Goal: Task Accomplishment & Management: Use online tool/utility

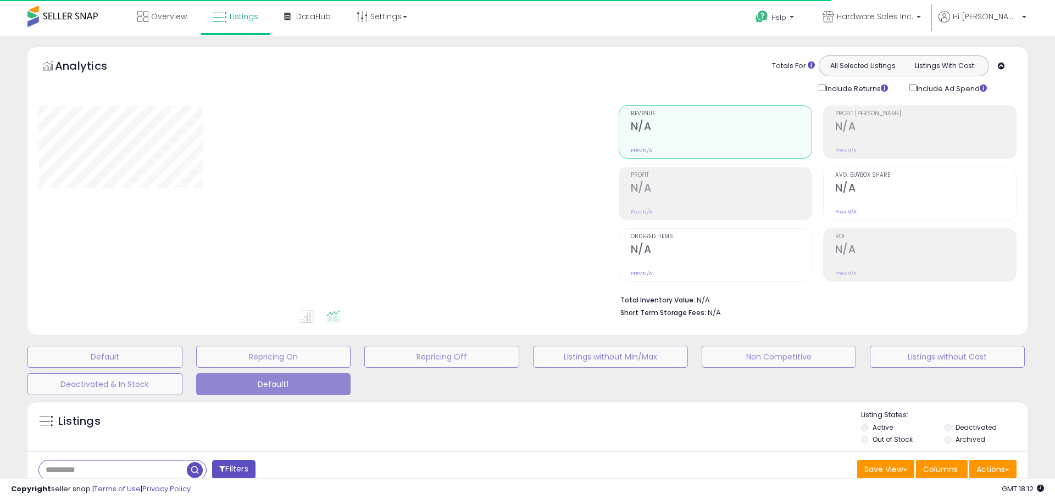
type input "******"
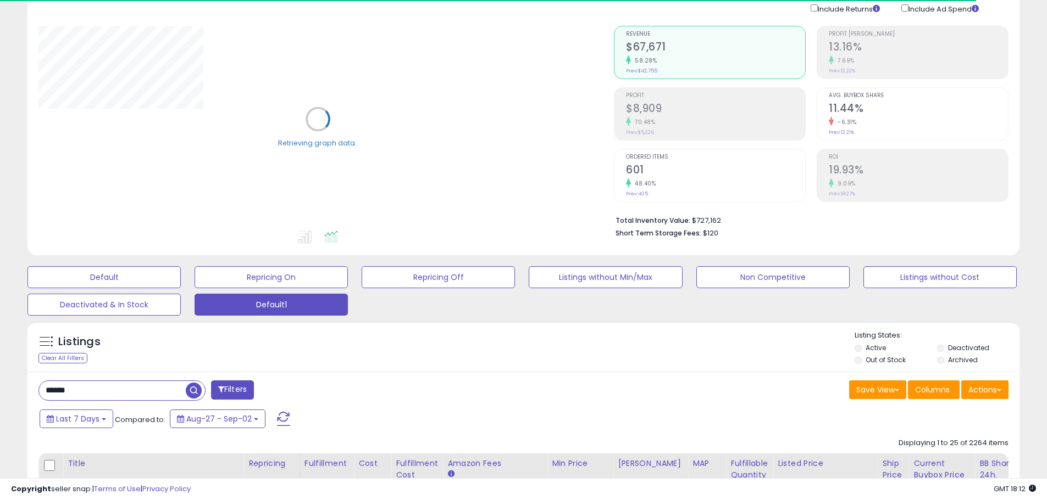
scroll to position [165, 0]
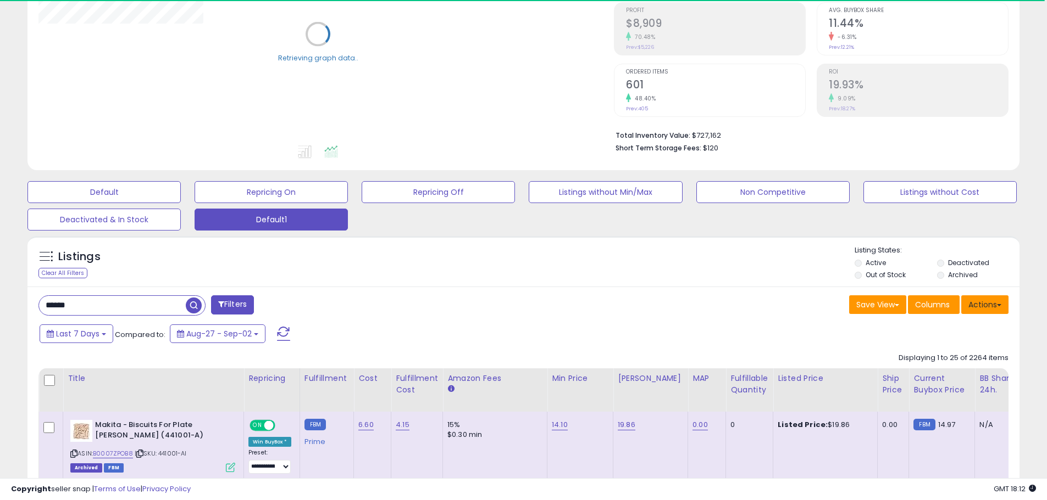
click at [1000, 302] on button "Actions" at bounding box center [984, 305] width 47 height 19
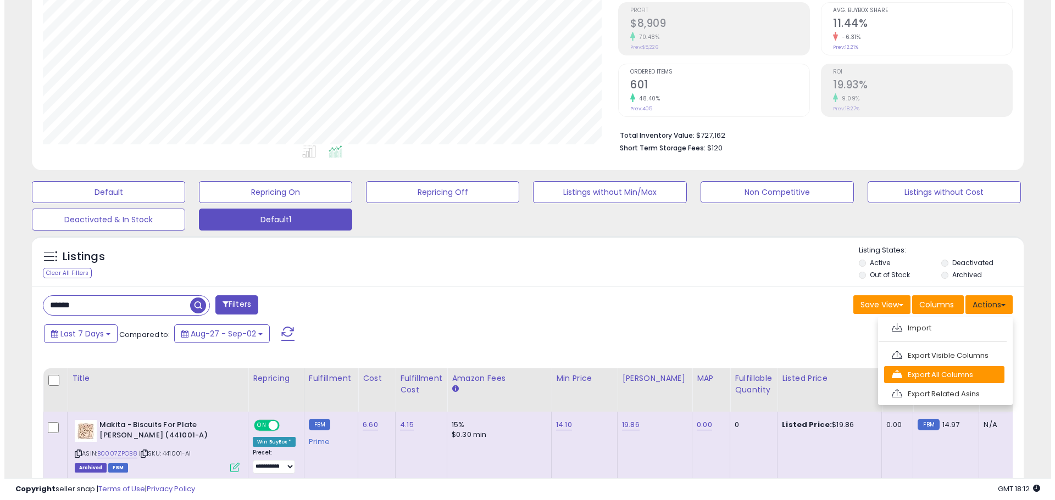
scroll to position [225, 575]
click at [943, 371] on link "Export All Columns" at bounding box center [940, 374] width 120 height 17
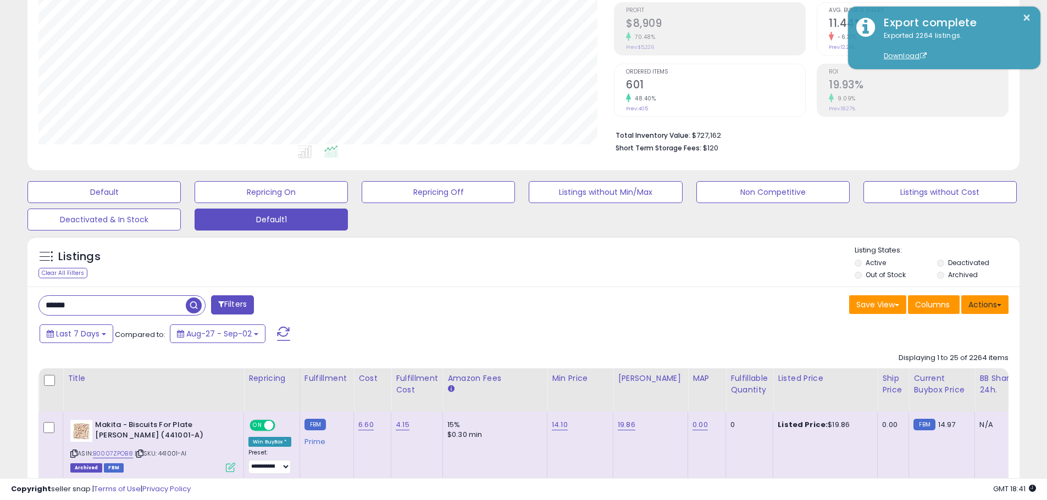
click at [991, 307] on button "Actions" at bounding box center [984, 305] width 47 height 19
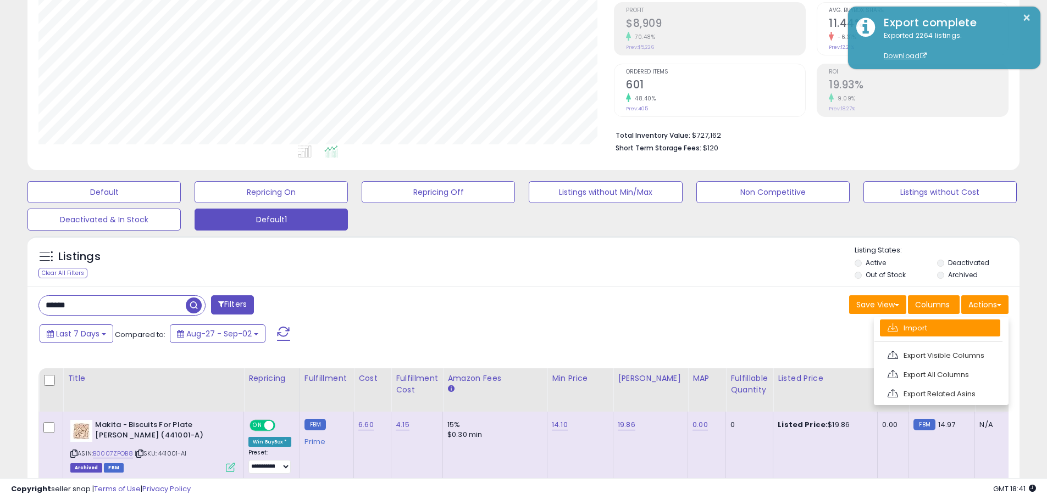
click at [909, 327] on link "Import" at bounding box center [940, 328] width 120 height 17
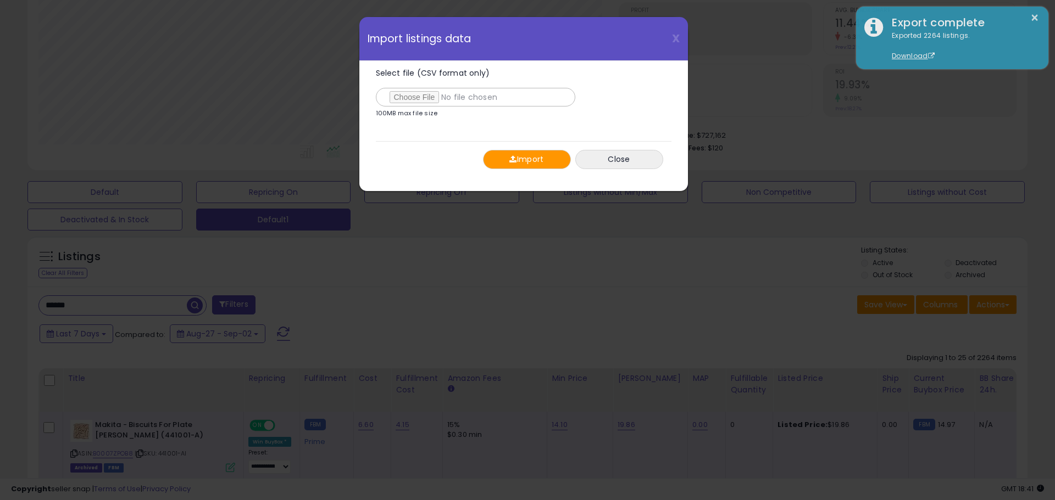
click at [546, 160] on button "Import" at bounding box center [527, 159] width 88 height 19
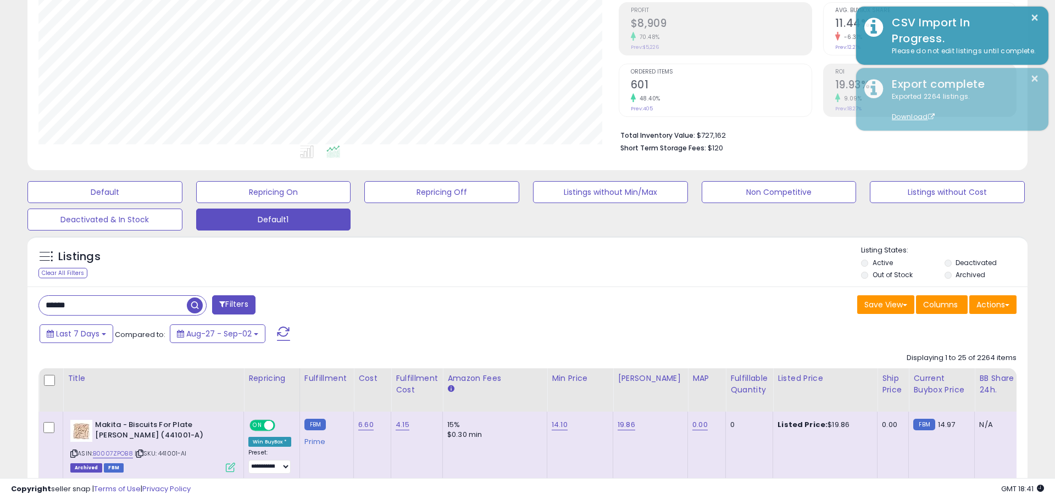
scroll to position [549155, 548805]
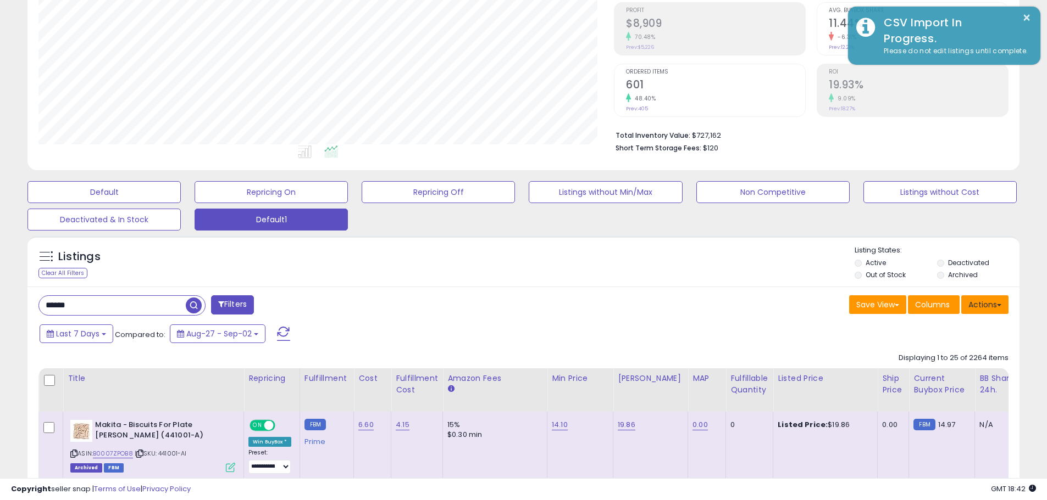
click at [986, 310] on button "Actions" at bounding box center [984, 305] width 47 height 19
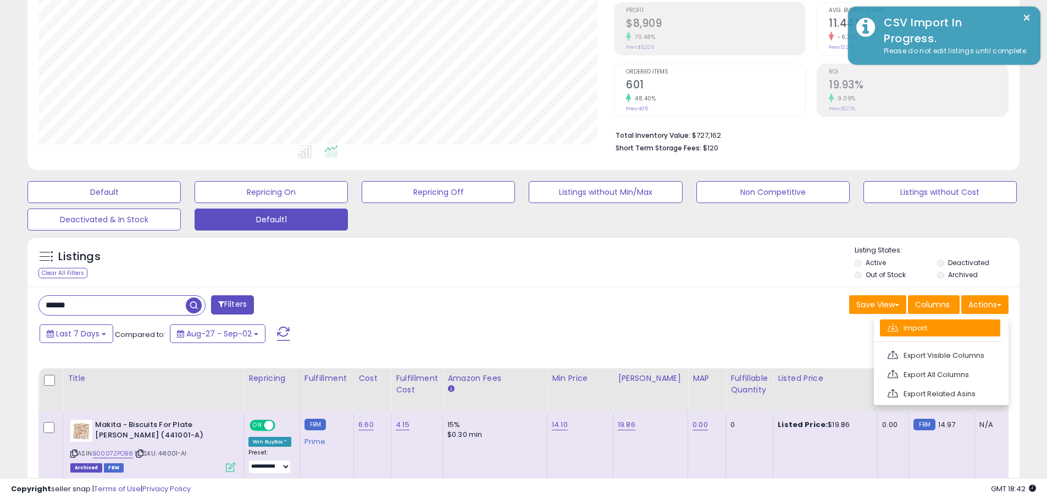
click at [935, 327] on link "Import" at bounding box center [940, 328] width 120 height 17
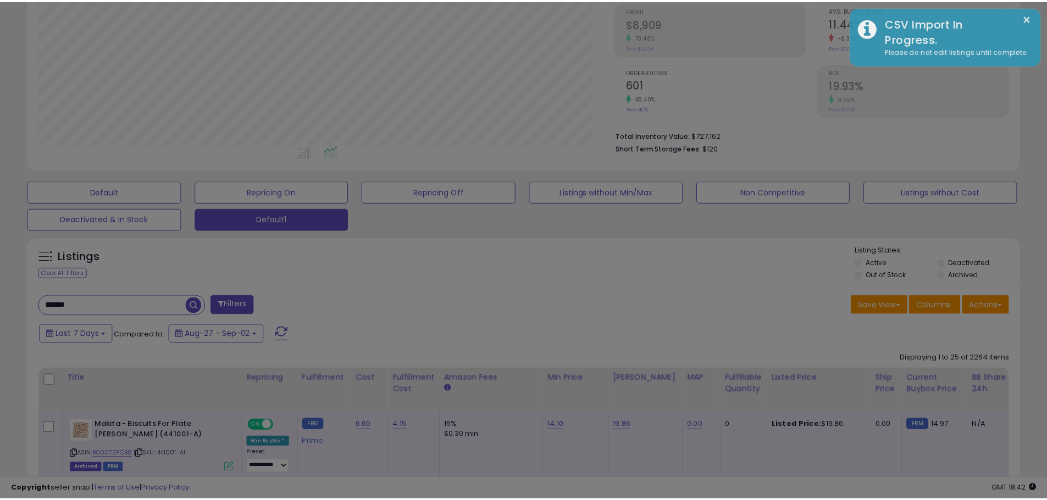
scroll to position [225, 580]
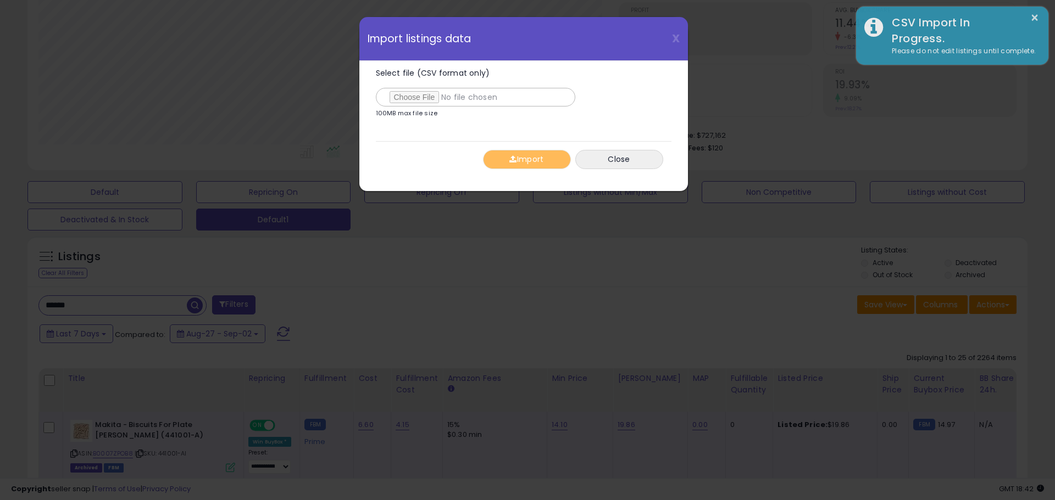
type input "**********"
click at [543, 161] on button "Import" at bounding box center [527, 159] width 88 height 19
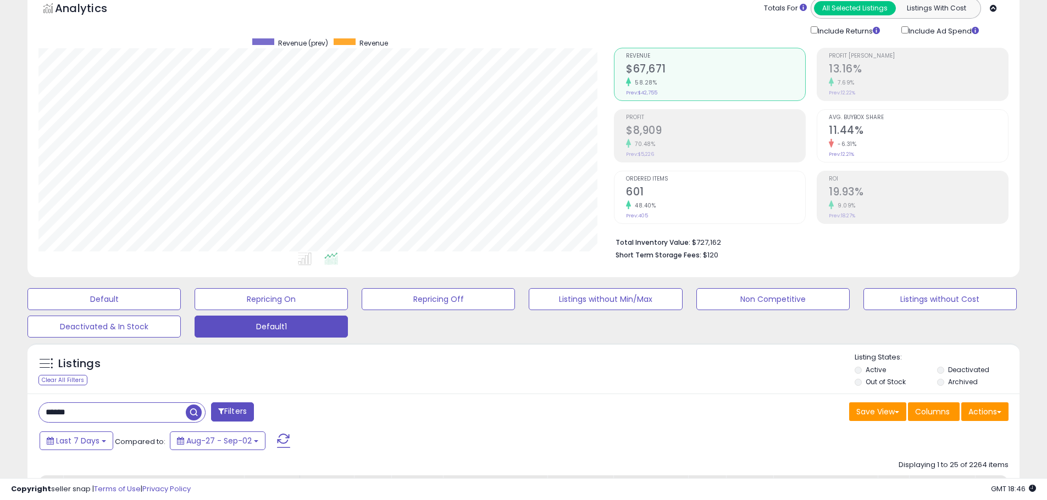
scroll to position [0, 0]
